Goal: Transaction & Acquisition: Purchase product/service

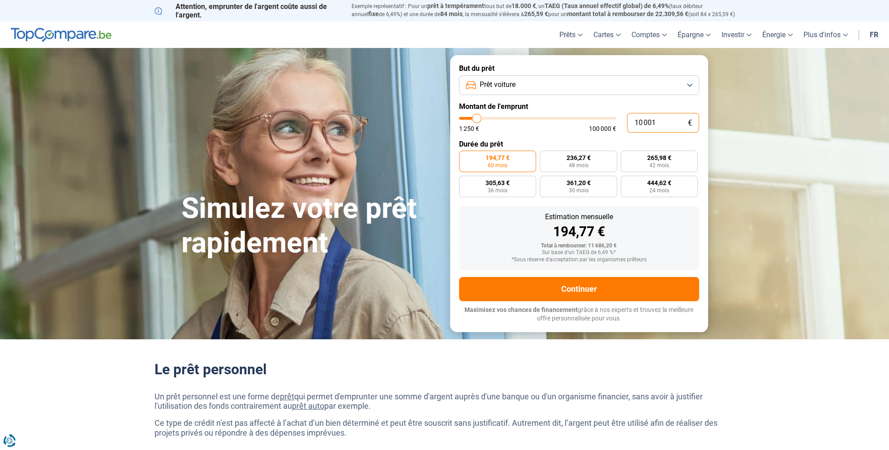
drag, startPoint x: 658, startPoint y: 121, endPoint x: 608, endPoint y: 133, distance: 51.1
click at [608, 133] on form "But du prêt Prêt voiture Montant de l'emprunt 10 001 € 1 250 € 100 000 € Durée …" at bounding box center [579, 193] width 258 height 276
type input "5"
type input "1250"
type input "50"
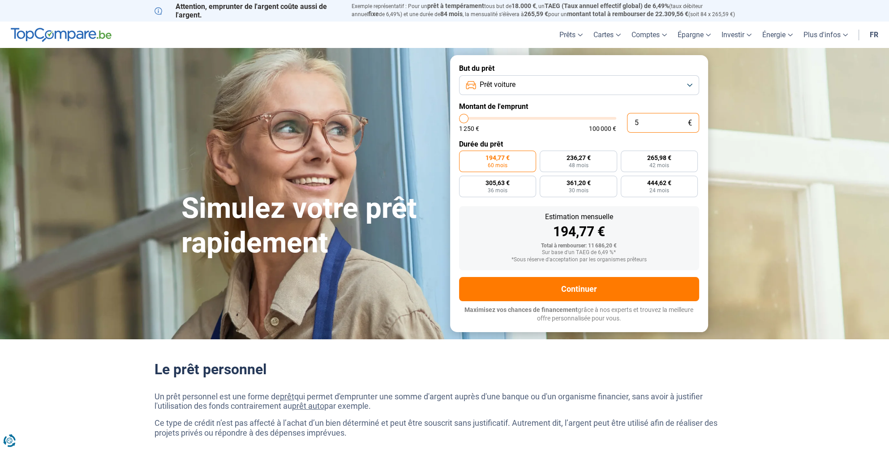
type input "1250"
type input "500"
type input "1250"
type input "5 000"
type input "5000"
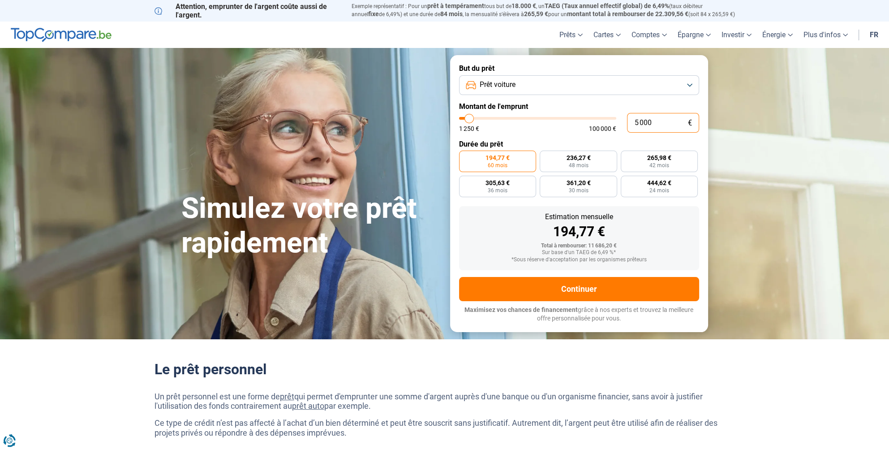
type input "50 000"
type input "50000"
radio input "false"
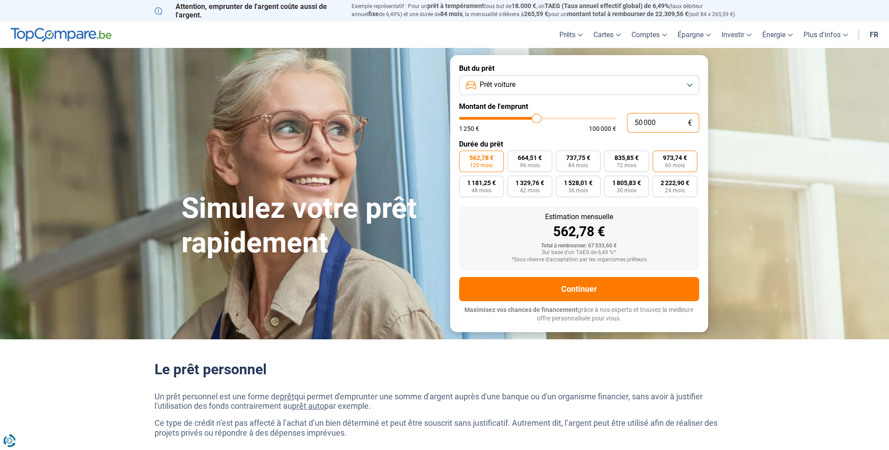
type input "50 000"
click at [684, 163] on span "60 mois" at bounding box center [675, 165] width 20 height 5
click at [658, 156] on input "973,74 € 60 mois" at bounding box center [656, 154] width 6 height 6
radio input "true"
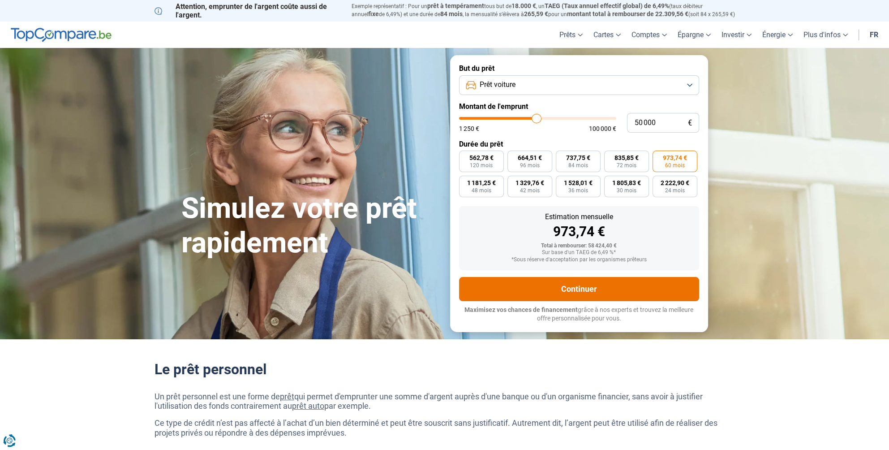
drag, startPoint x: 553, startPoint y: 290, endPoint x: 549, endPoint y: 294, distance: 5.7
click at [553, 291] on button "Continuer" at bounding box center [579, 289] width 240 height 24
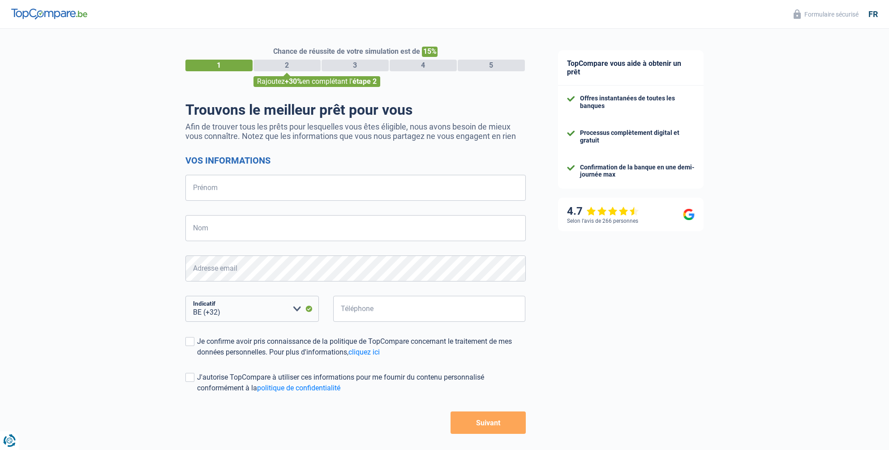
select select "32"
